Goal: Information Seeking & Learning: Learn about a topic

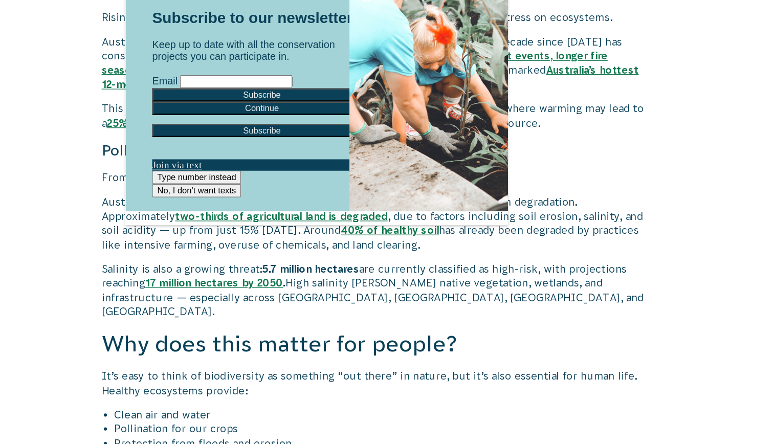
scroll to position [1349, 0]
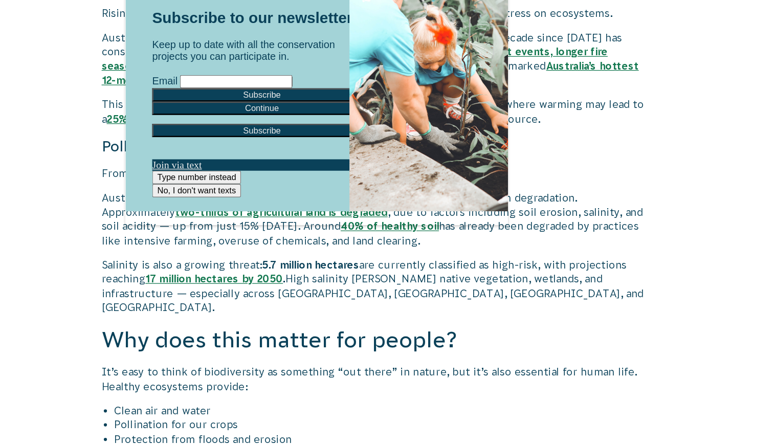
click at [474, 391] on div at bounding box center [387, 240] width 308 height 347
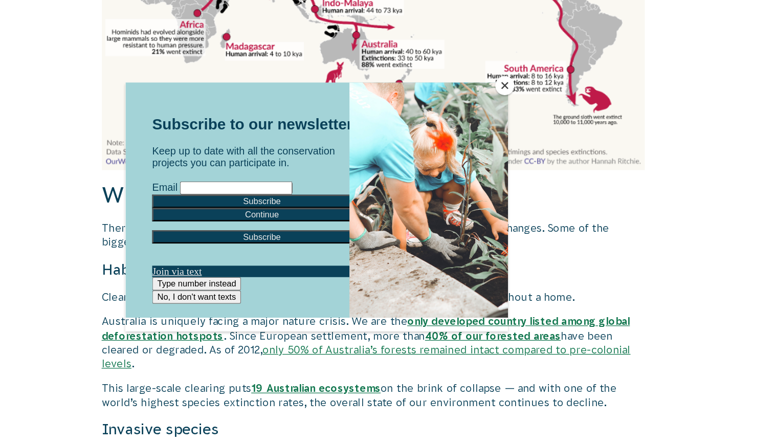
scroll to position [938, 0]
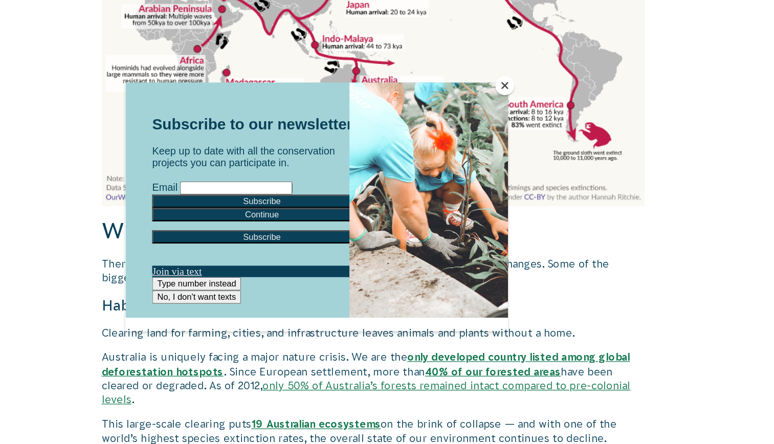
click at [184, 214] on div at bounding box center [387, 222] width 774 height 444
click at [344, 190] on div at bounding box center [370, 177] width 128 height 190
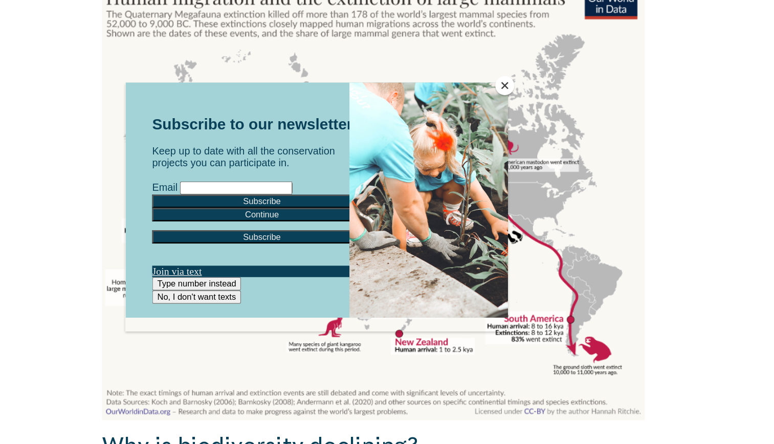
scroll to position [756, 0]
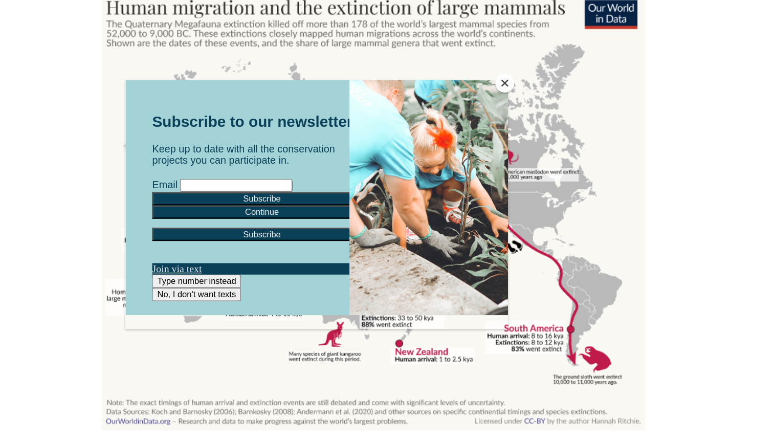
click at [539, 64] on button "Close" at bounding box center [538, 68] width 15 height 15
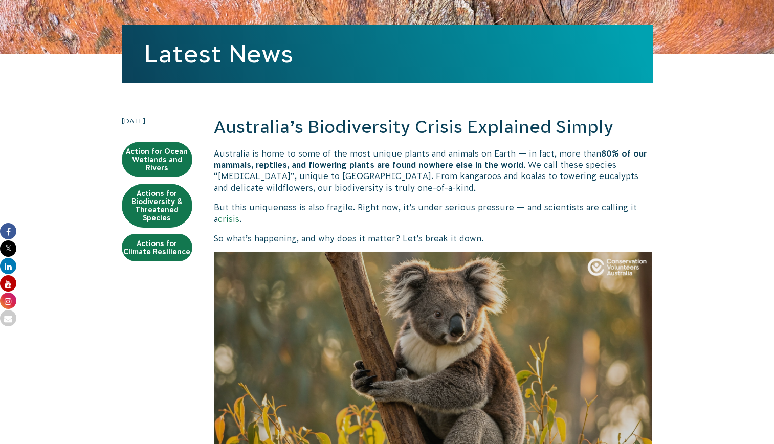
scroll to position [0, 0]
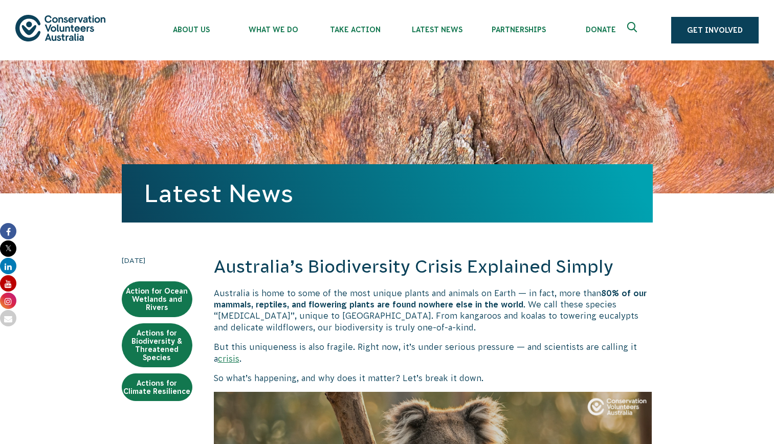
drag, startPoint x: 104, startPoint y: 42, endPoint x: 58, endPoint y: 19, distance: 51.2
click at [58, 19] on div "About Us Our Priorities Reconciliation Impact Our Board Our People Careers CVA …" at bounding box center [386, 30] width 743 height 60
drag, startPoint x: 114, startPoint y: 40, endPoint x: 40, endPoint y: 23, distance: 75.7
click at [40, 23] on div "About Us Our Priorities Reconciliation Impact Our Board Our People Careers CVA …" at bounding box center [386, 30] width 743 height 60
drag, startPoint x: 40, startPoint y: 23, endPoint x: 8, endPoint y: 139, distance: 119.9
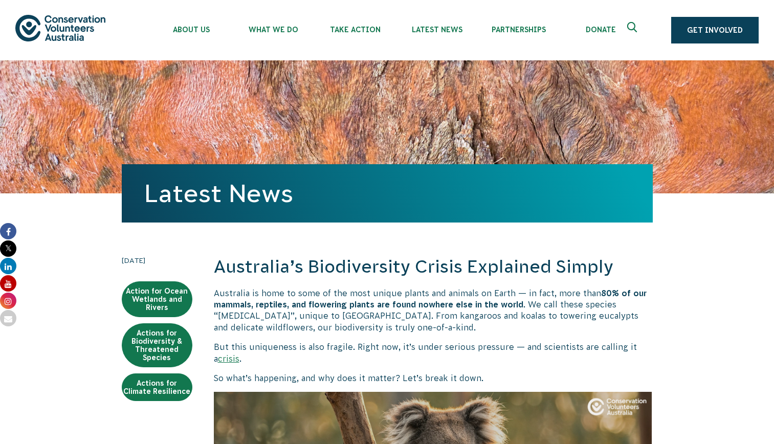
click at [8, 139] on div "Latest News" at bounding box center [387, 126] width 774 height 133
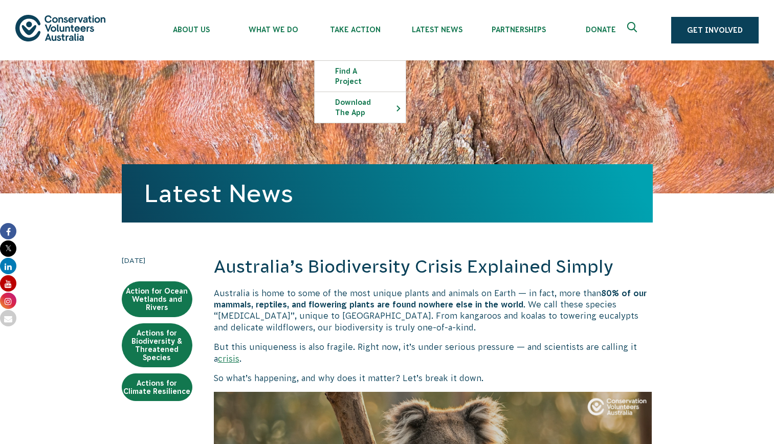
click at [762, 105] on div "Latest News" at bounding box center [387, 126] width 774 height 133
